Goal: Task Accomplishment & Management: Manage account settings

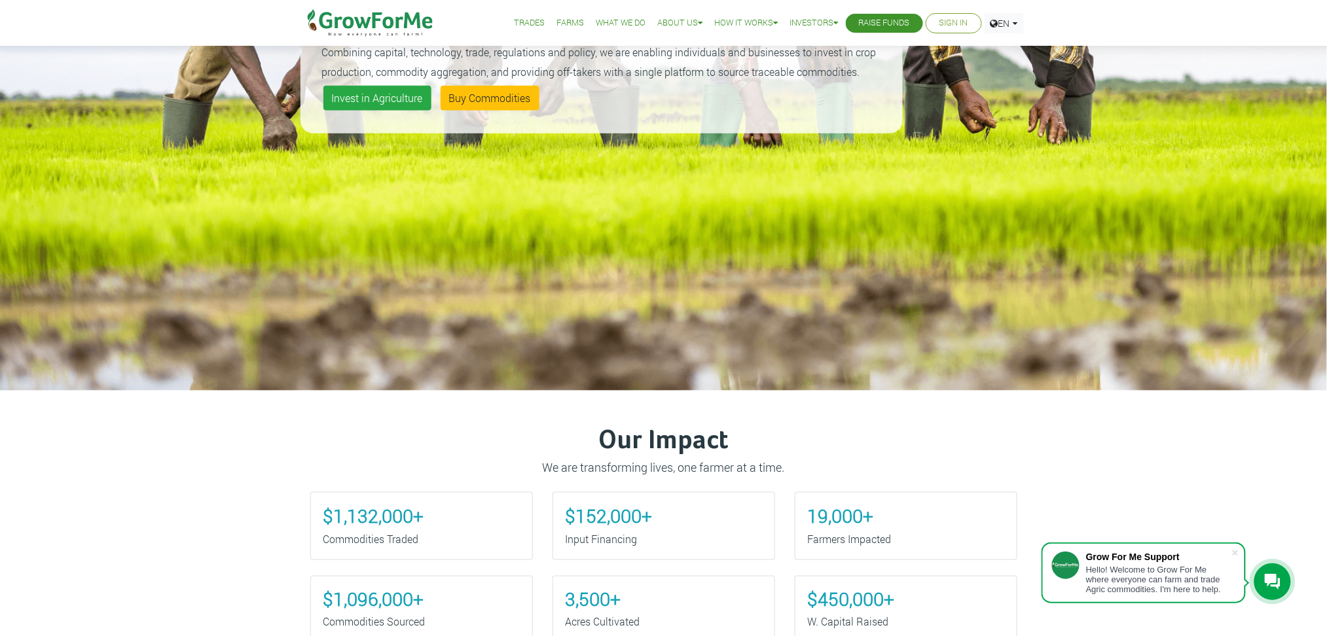
scroll to position [262, 0]
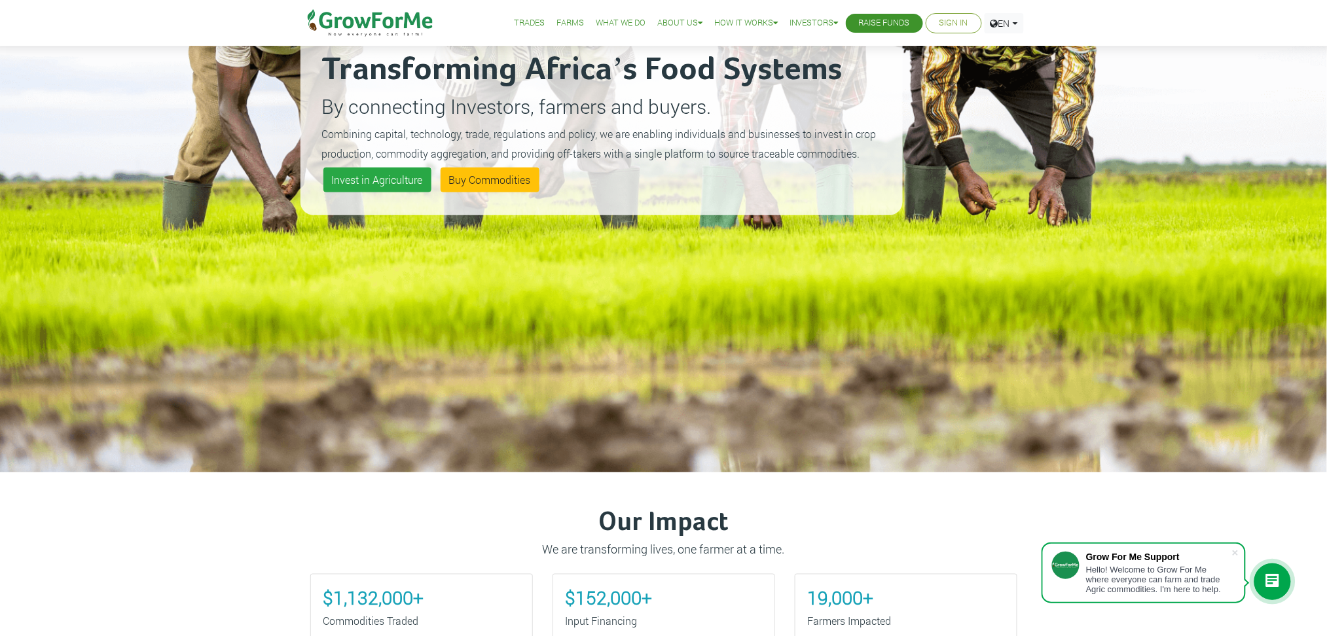
click at [563, 20] on link "Farms" at bounding box center [569, 23] width 27 height 14
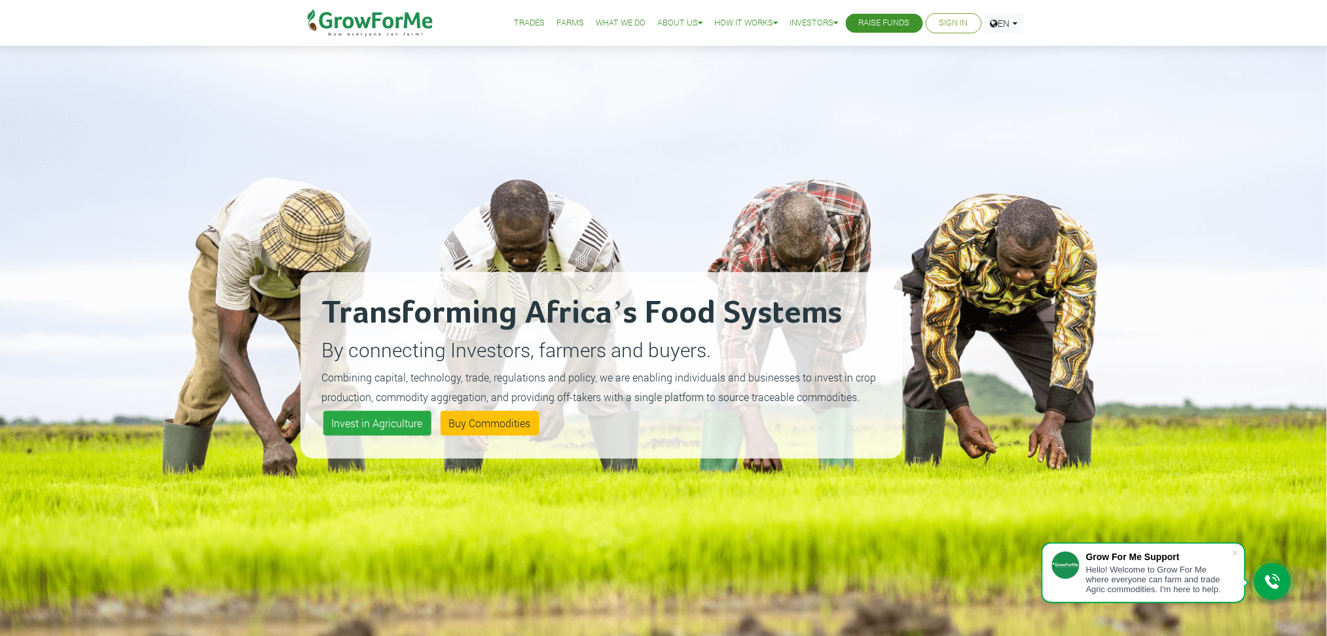
scroll to position [0, 0]
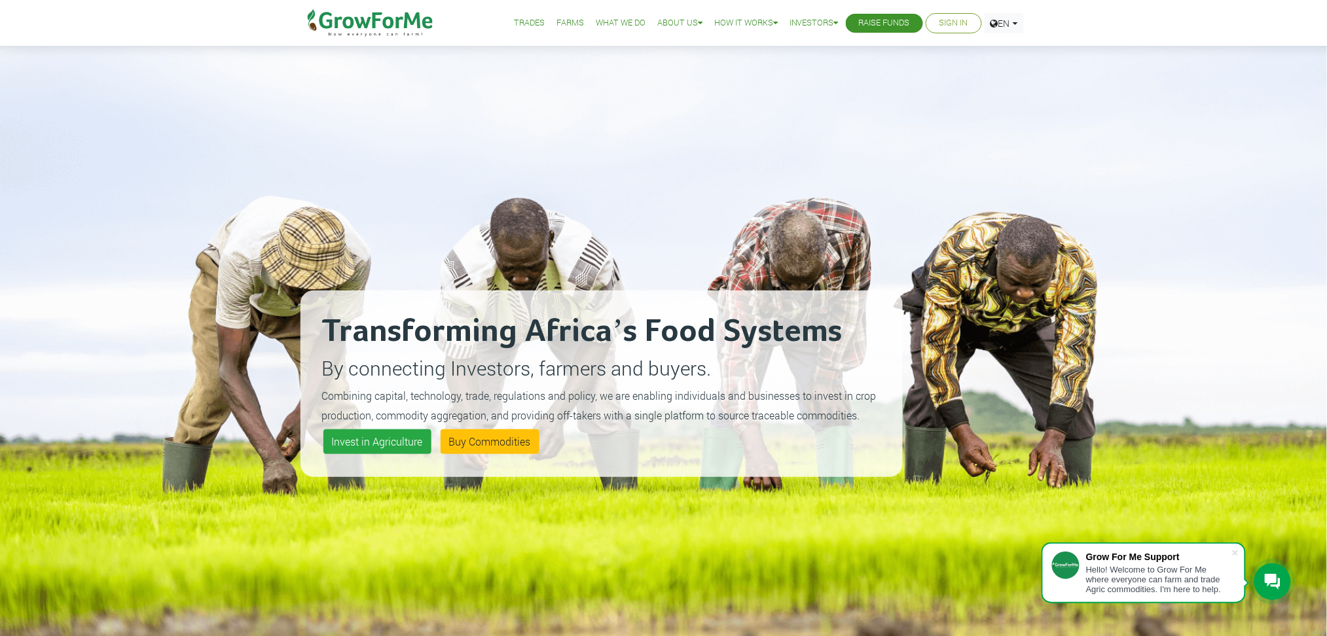
click at [556, 23] on link "Farms" at bounding box center [569, 23] width 27 height 14
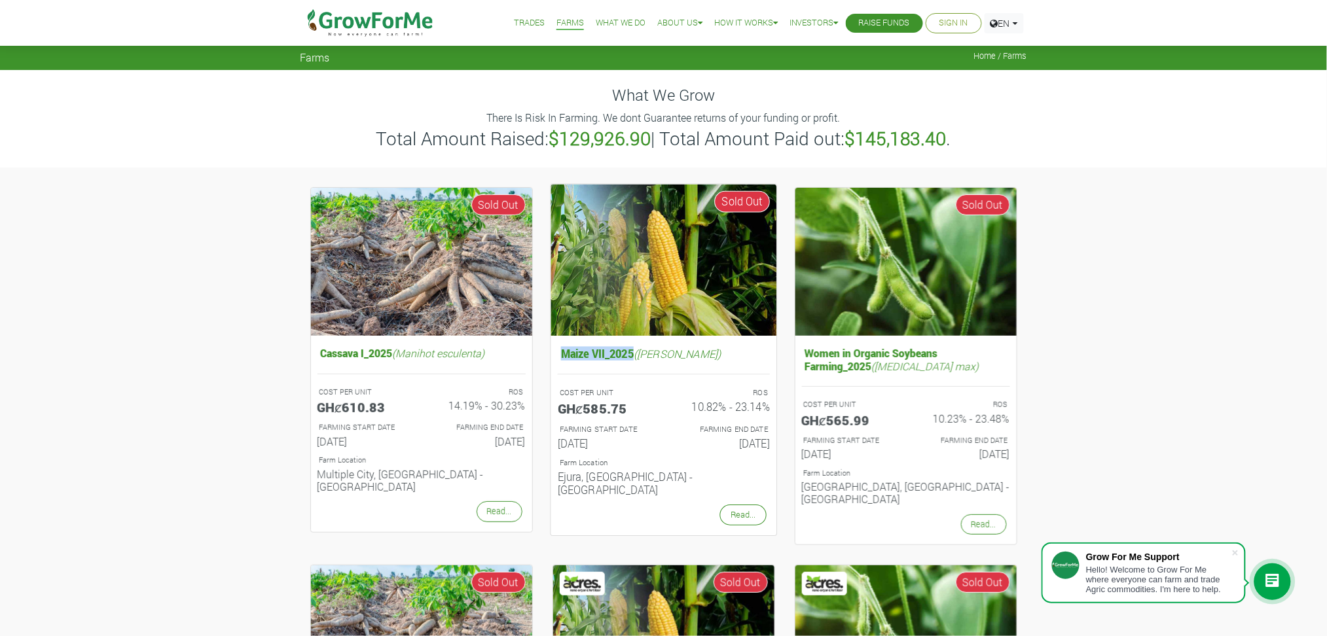
drag, startPoint x: 561, startPoint y: 353, endPoint x: 634, endPoint y: 352, distance: 73.3
click at [634, 352] on h5 "Maize VII_2025 (Zea Mays)" at bounding box center [663, 354] width 212 height 20
copy h5 "Maize VII_2025"
click at [686, 483] on h6 "Ejura, Ashanti - Ghana" at bounding box center [663, 483] width 212 height 26
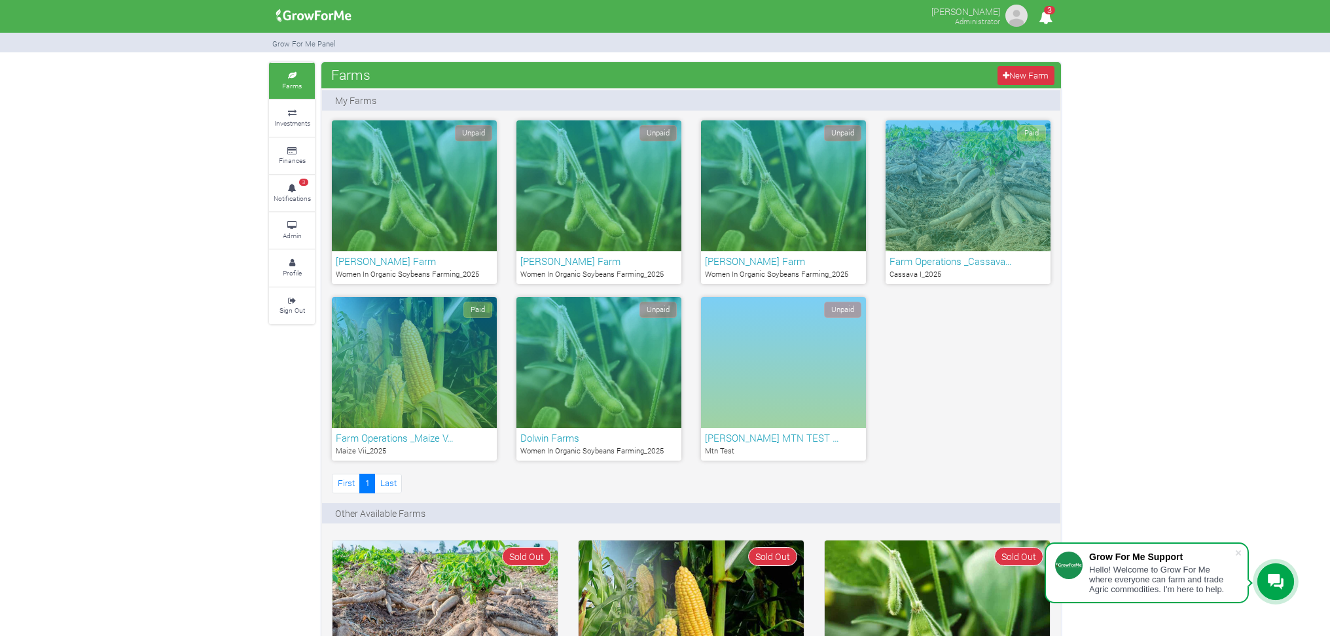
click at [297, 230] on link "Admin" at bounding box center [292, 231] width 46 height 36
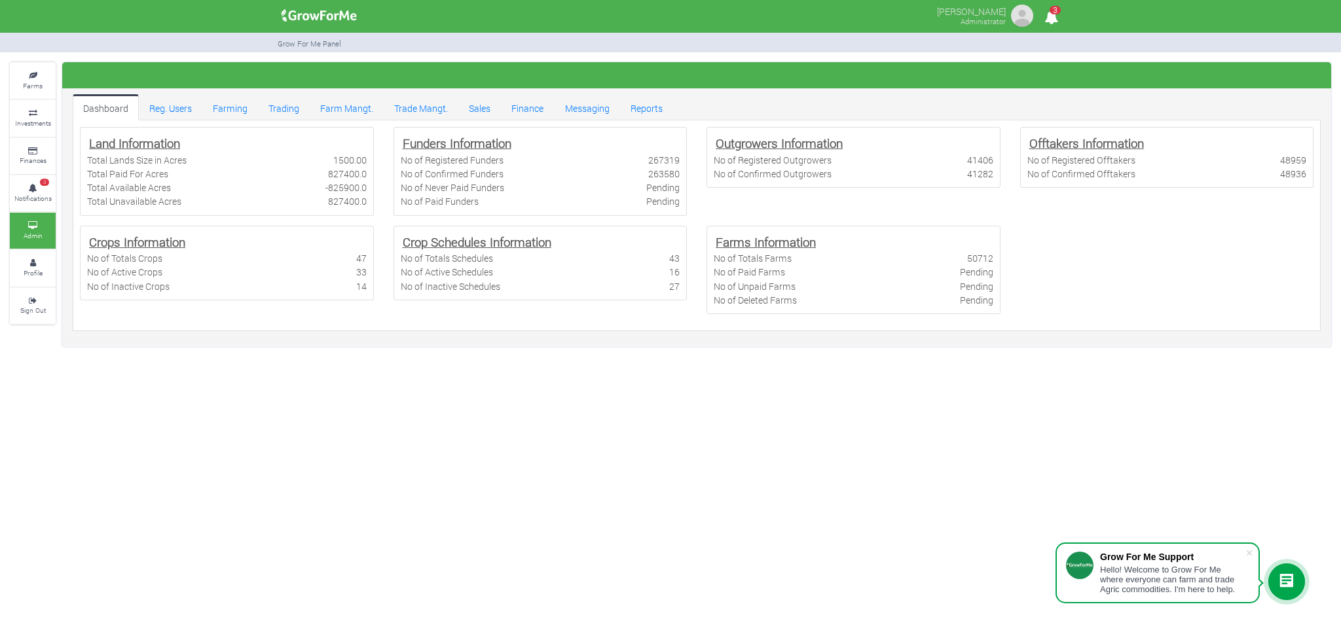
drag, startPoint x: 566, startPoint y: 414, endPoint x: 576, endPoint y: 399, distance: 18.9
click at [566, 414] on div "Francis Monnie Administrator 3" at bounding box center [670, 318] width 1341 height 636
click at [350, 104] on link "Farm Mangt." at bounding box center [347, 107] width 74 height 26
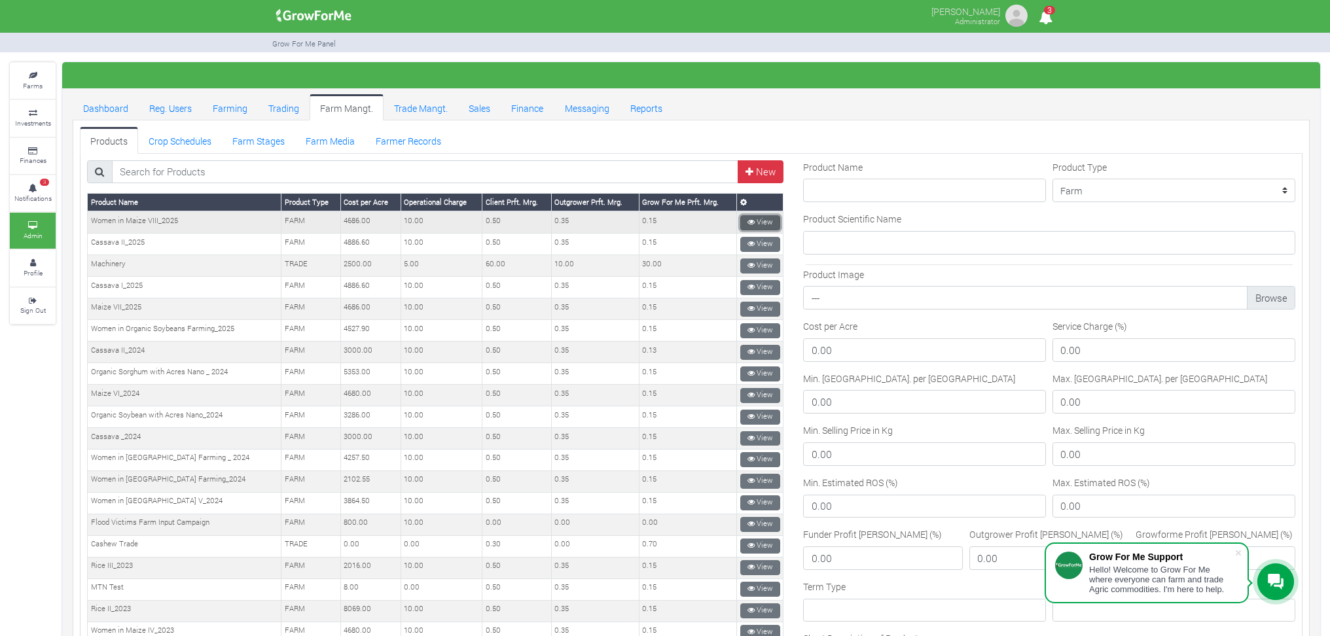
click at [757, 215] on link "View" at bounding box center [760, 222] width 40 height 15
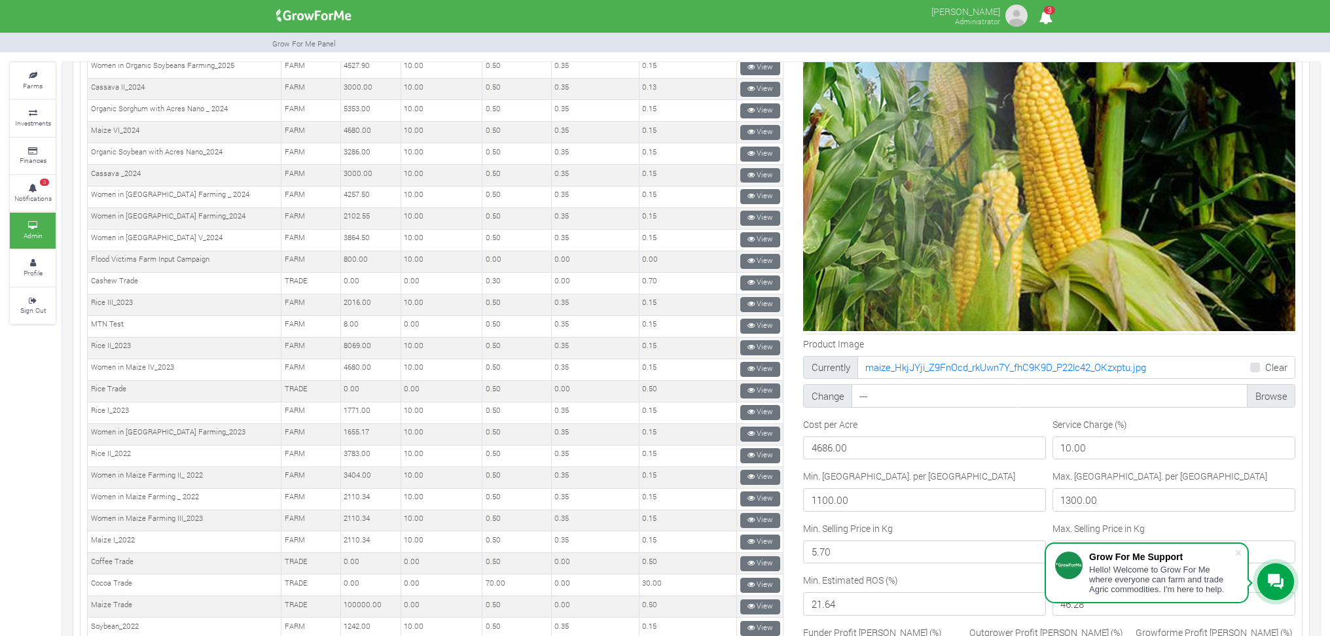
scroll to position [611, 0]
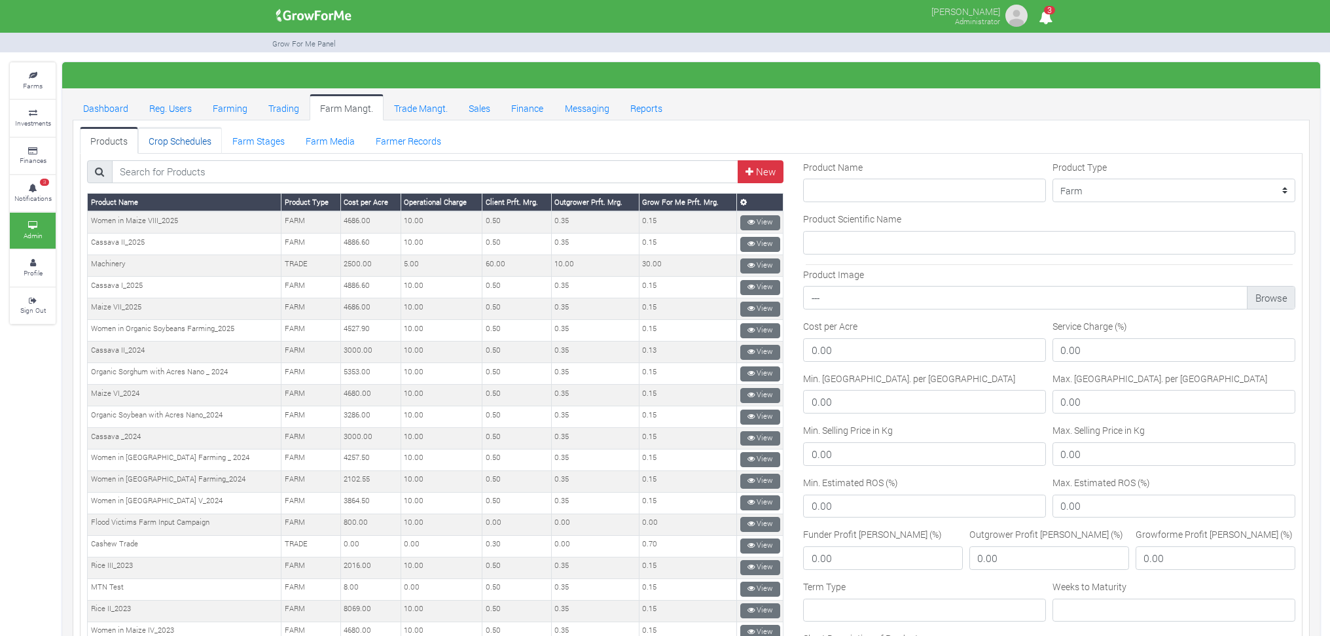
click at [179, 134] on link "Crop Schedules" at bounding box center [180, 140] width 84 height 26
